Goal: Communication & Community: Connect with others

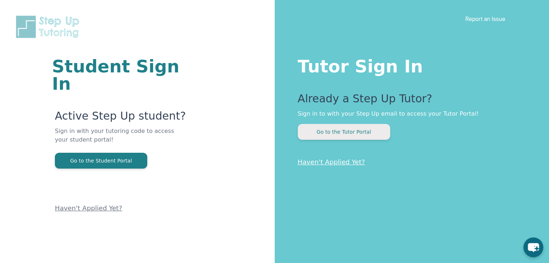
click at [336, 137] on button "Go to the Tutor Portal" at bounding box center [344, 132] width 92 height 16
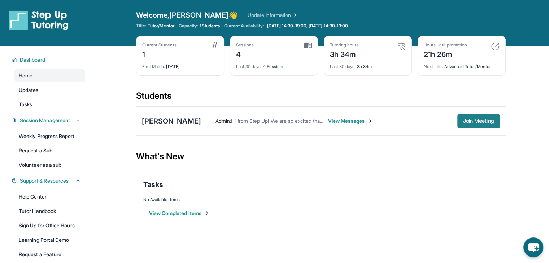
click at [475, 123] on span "Join Meeting" at bounding box center [478, 121] width 31 height 4
click at [373, 119] on span "View Messages" at bounding box center [350, 121] width 45 height 7
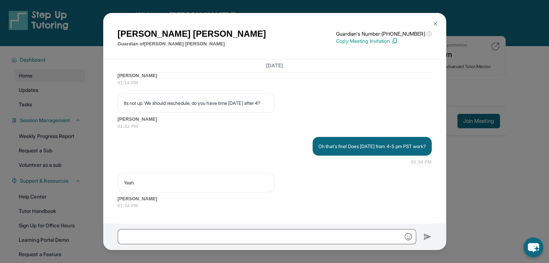
scroll to position [1, 0]
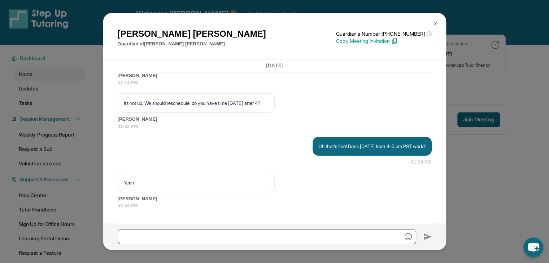
click at [476, 145] on div "[PERSON_NAME] Guardian of [PERSON_NAME] Guardian's Number: [PHONE_NUMBER] ⓘ Thi…" at bounding box center [274, 131] width 549 height 263
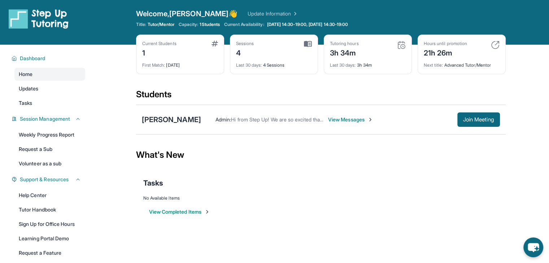
click at [369, 120] on span "View Messages" at bounding box center [350, 119] width 45 height 7
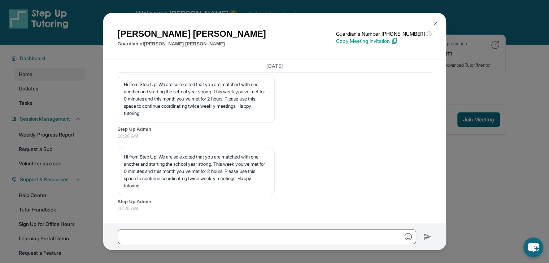
scroll to position [48, 0]
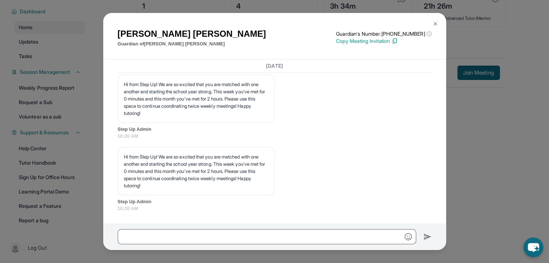
click at [431, 19] on button at bounding box center [435, 24] width 14 height 14
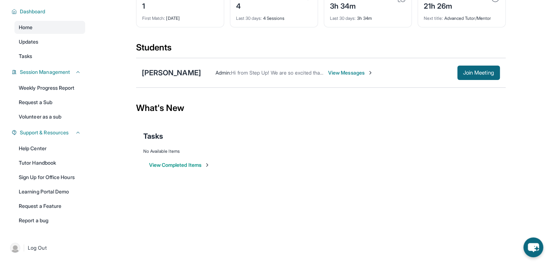
click at [373, 72] on span "View Messages" at bounding box center [350, 72] width 45 height 7
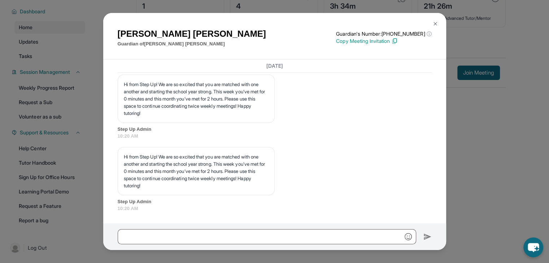
scroll to position [3115, 0]
click at [437, 22] on img at bounding box center [435, 24] width 6 height 6
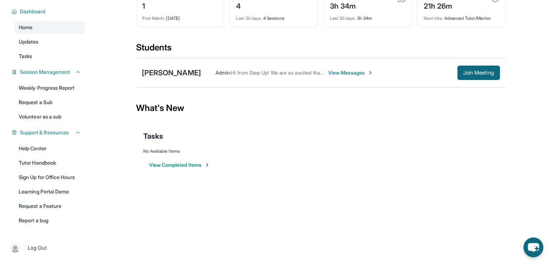
click at [373, 71] on span "View Messages" at bounding box center [350, 72] width 45 height 7
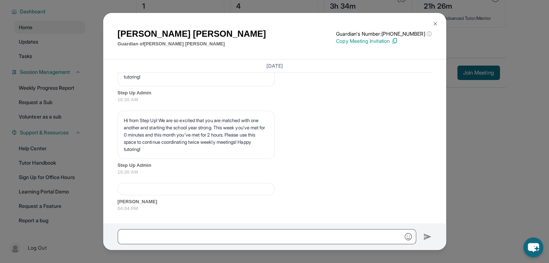
scroll to position [3152, 0]
click at [151, 190] on div at bounding box center [196, 189] width 157 height 12
click at [433, 22] on img at bounding box center [435, 24] width 6 height 6
